Goal: Information Seeking & Learning: Learn about a topic

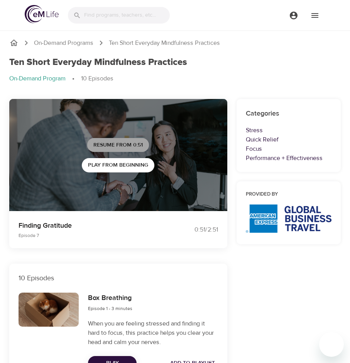
click at [118, 145] on span "Resume from 0:51" at bounding box center [117, 145] width 49 height 10
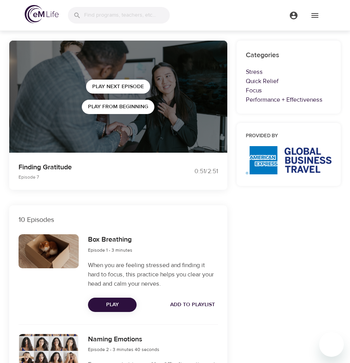
scroll to position [154, 0]
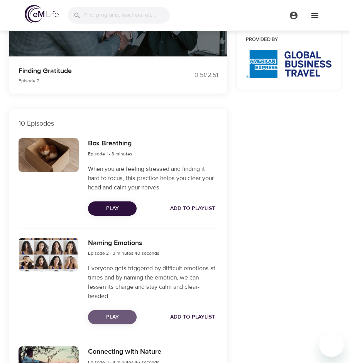
click at [109, 321] on span "Play" at bounding box center [112, 317] width 36 height 10
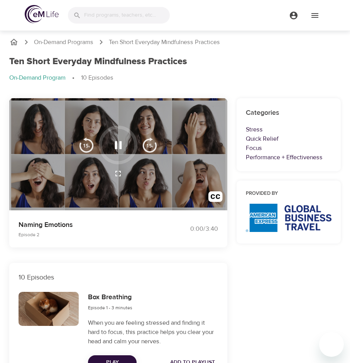
scroll to position [0, 0]
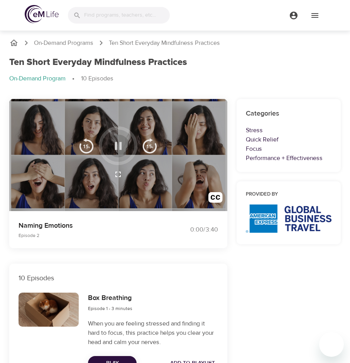
click at [120, 147] on icon "button" at bounding box center [118, 146] width 7 height 8
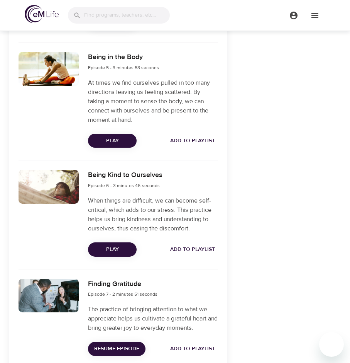
scroll to position [734, 0]
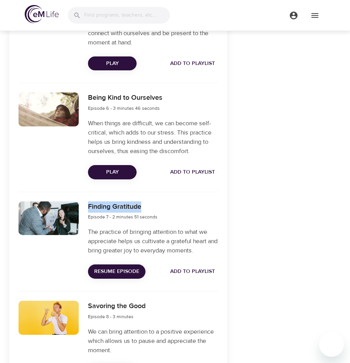
drag, startPoint x: 142, startPoint y: 207, endPoint x: 88, endPoint y: 210, distance: 53.8
click at [88, 210] on h6 "Finding Gratitude" at bounding box center [123, 206] width 70 height 11
copy h6 "Finding Gratitude"
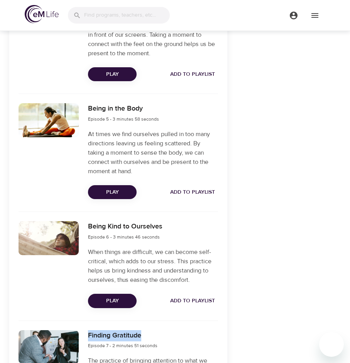
scroll to position [862, 0]
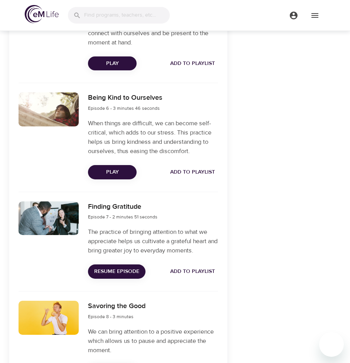
click at [110, 241] on p "The practice of bringing attention to what we appreciate helps us cultivate a g…" at bounding box center [153, 241] width 130 height 28
copy p "appreciate"
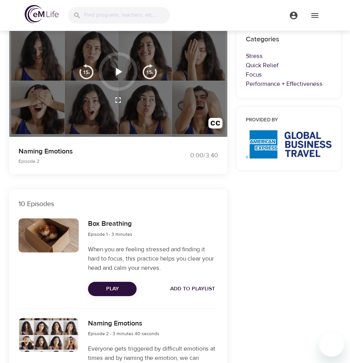
scroll to position [0, 0]
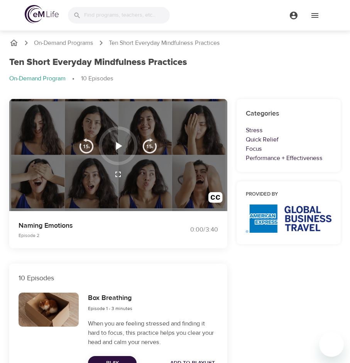
click at [114, 145] on icon "button" at bounding box center [119, 146] width 14 height 14
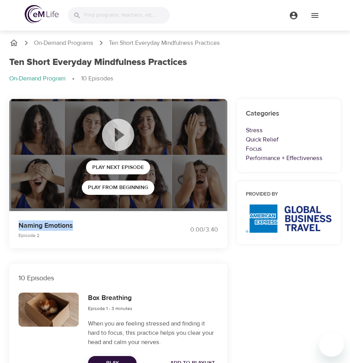
drag, startPoint x: 66, startPoint y: 225, endPoint x: 19, endPoint y: 227, distance: 46.4
click at [19, 227] on p "Naming Emotions" at bounding box center [92, 225] width 147 height 10
copy p "Naming Emotions"
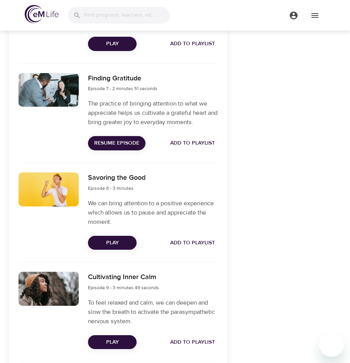
scroll to position [1004, 0]
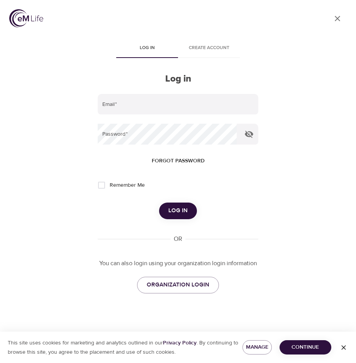
type input "[PERSON_NAME][EMAIL_ADDRESS][PERSON_NAME][DOMAIN_NAME]"
